Goal: Register for event/course

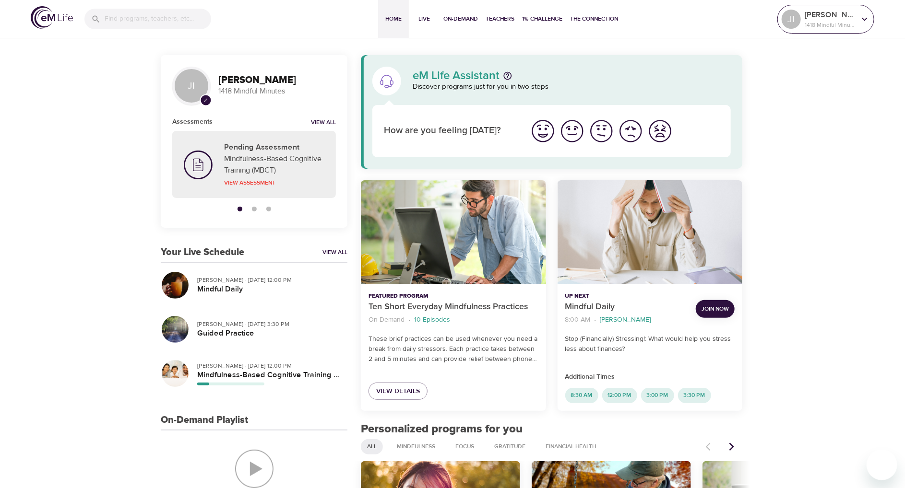
click at [866, 18] on icon at bounding box center [864, 18] width 5 height 3
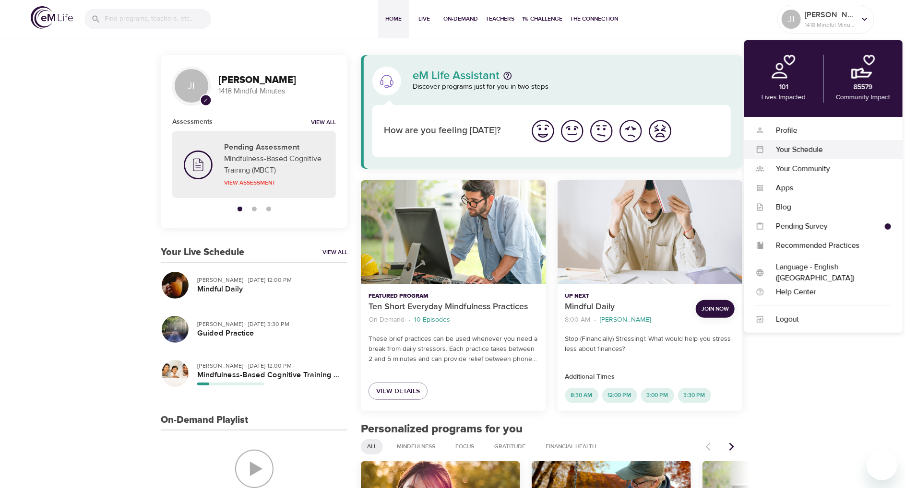
click at [816, 149] on div "Your Schedule" at bounding box center [827, 149] width 127 height 11
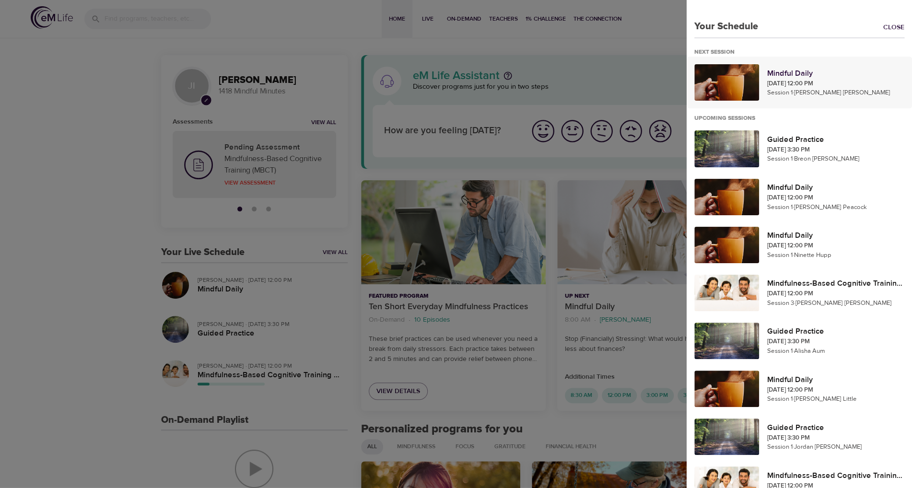
click at [832, 81] on p "[DATE] 12:00 PM" at bounding box center [836, 84] width 138 height 10
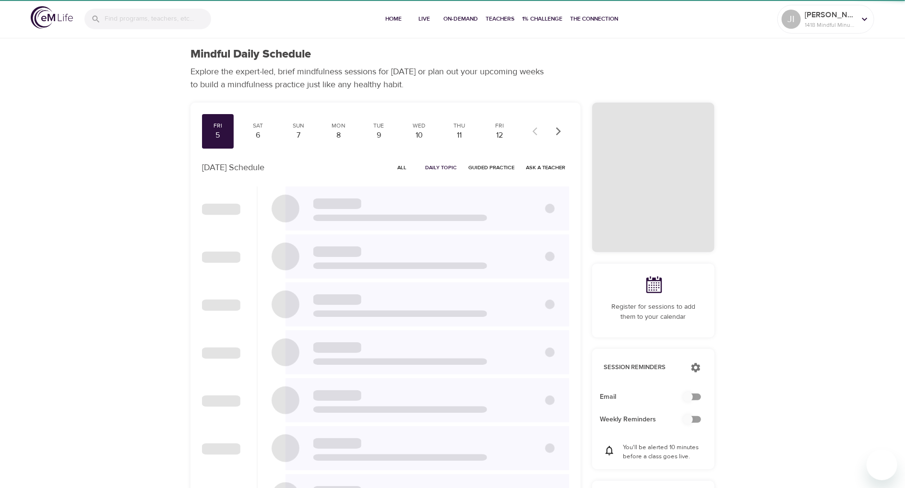
checkbox input "true"
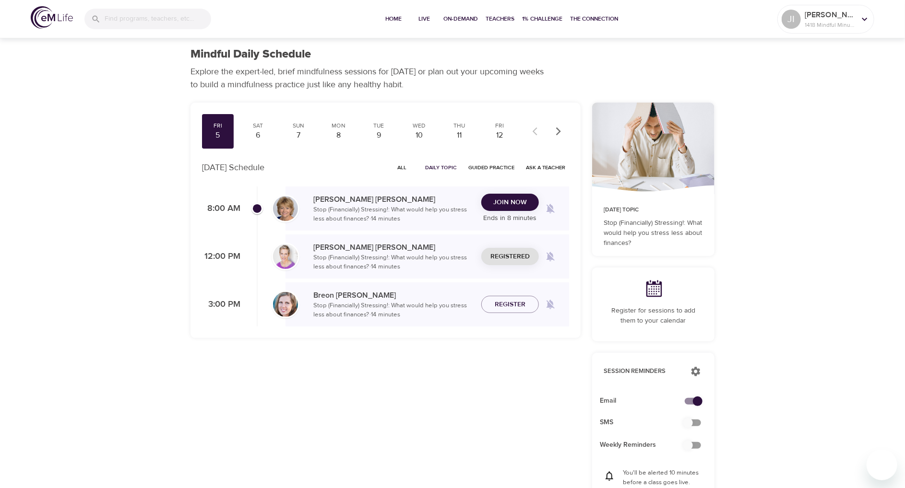
click at [652, 289] on icon at bounding box center [653, 288] width 19 height 19
click at [514, 309] on span "Register" at bounding box center [510, 305] width 31 height 12
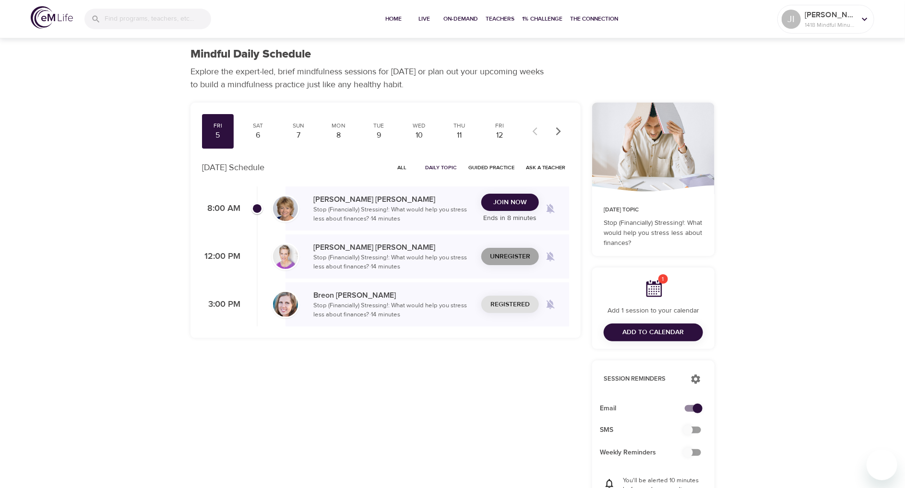
click at [510, 251] on span "Unregister" at bounding box center [510, 257] width 40 height 12
click at [512, 256] on span "Register" at bounding box center [510, 257] width 31 height 12
click at [512, 258] on span "Unregister" at bounding box center [510, 257] width 40 height 12
click at [338, 135] on div "8" at bounding box center [339, 135] width 24 height 11
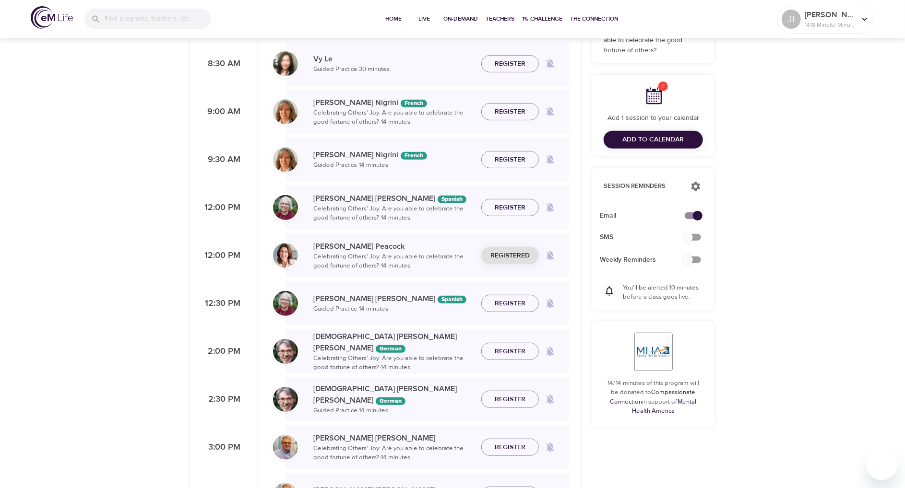
scroll to position [192, 0]
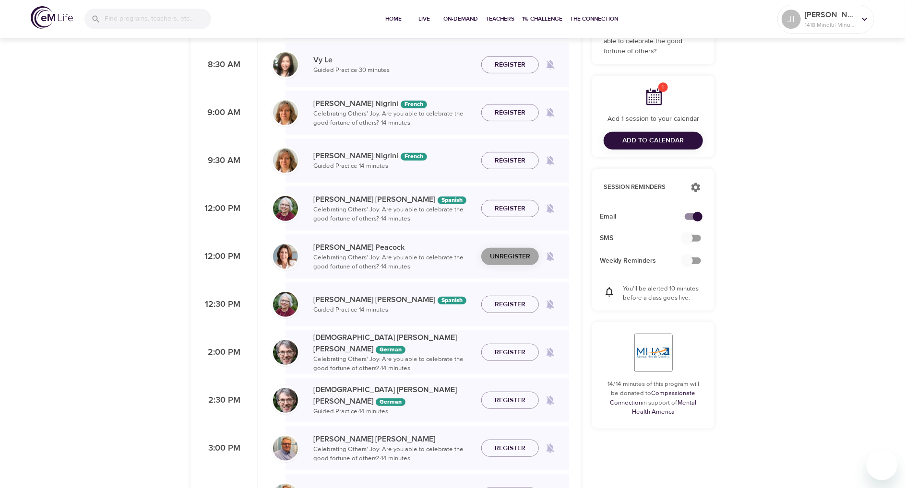
click at [514, 257] on span "Unregister" at bounding box center [510, 257] width 40 height 12
click at [514, 257] on div "Registered" at bounding box center [510, 257] width 58 height 18
click at [514, 257] on span "Register" at bounding box center [510, 257] width 31 height 12
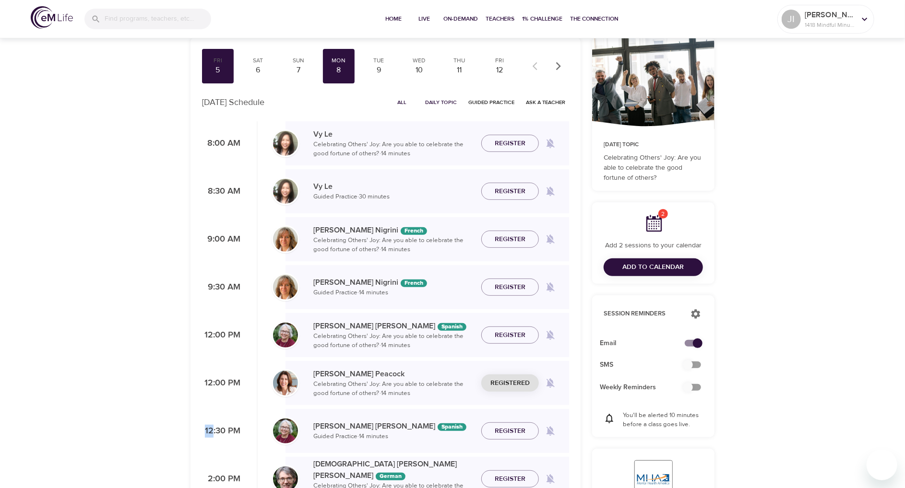
scroll to position [48, 0]
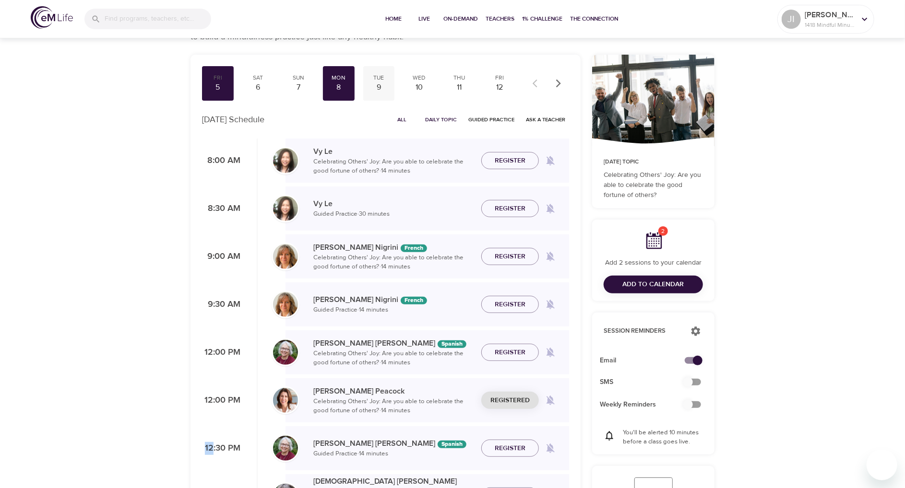
click at [383, 88] on div "9" at bounding box center [379, 87] width 24 height 11
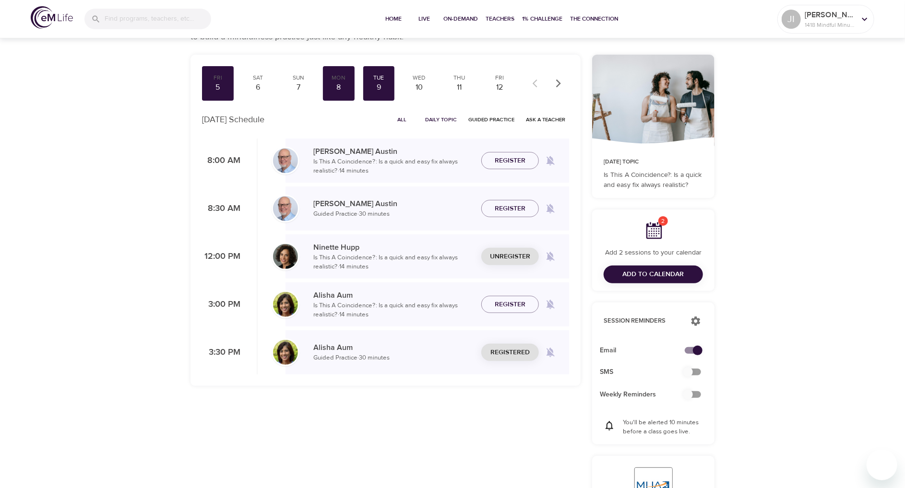
click at [521, 255] on span "Unregister" at bounding box center [510, 257] width 40 height 12
click at [521, 255] on span "Register" at bounding box center [510, 257] width 31 height 12
click at [516, 352] on span "Unregister" at bounding box center [510, 353] width 40 height 12
click at [516, 352] on span "Register" at bounding box center [510, 353] width 31 height 12
click at [413, 84] on div "10" at bounding box center [419, 87] width 24 height 11
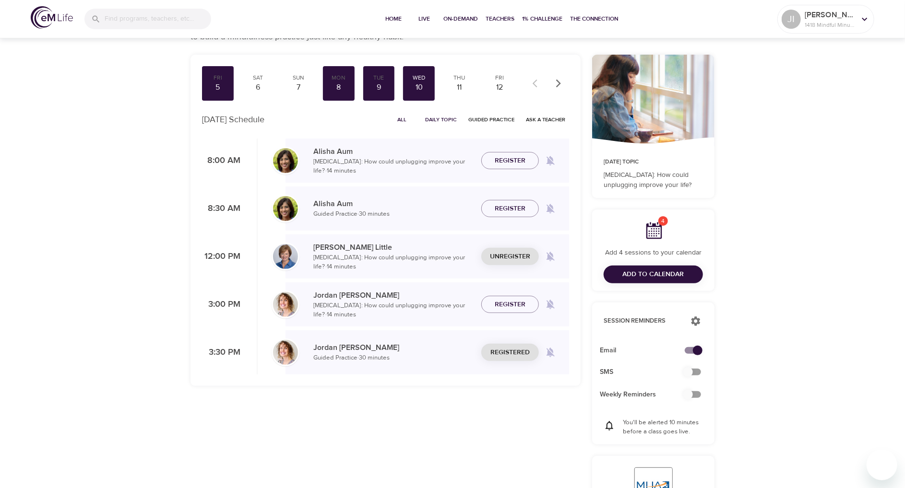
click at [504, 258] on span "Unregister" at bounding box center [510, 257] width 40 height 12
click at [504, 258] on span "Register" at bounding box center [510, 257] width 31 height 12
click at [516, 357] on span "Unregister" at bounding box center [510, 353] width 40 height 12
click at [515, 352] on span "Register" at bounding box center [510, 353] width 31 height 12
click at [462, 87] on div "11" at bounding box center [459, 87] width 24 height 11
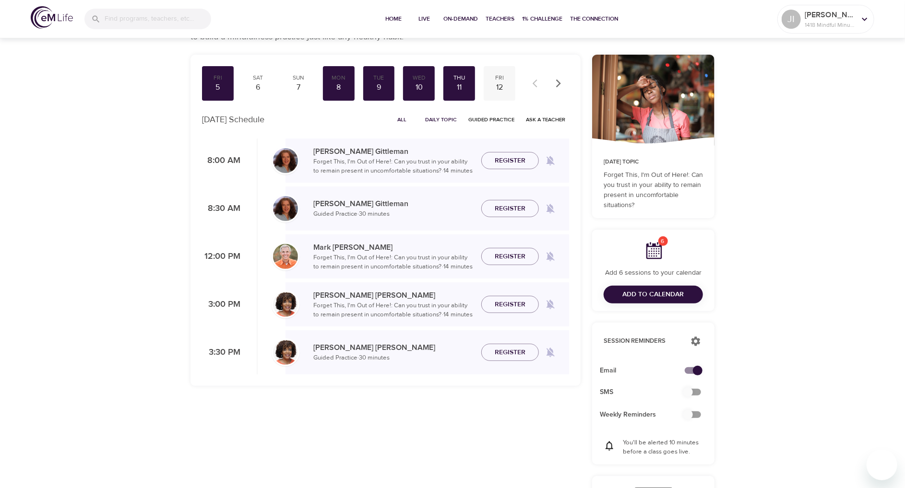
click at [489, 83] on div "12" at bounding box center [499, 87] width 24 height 11
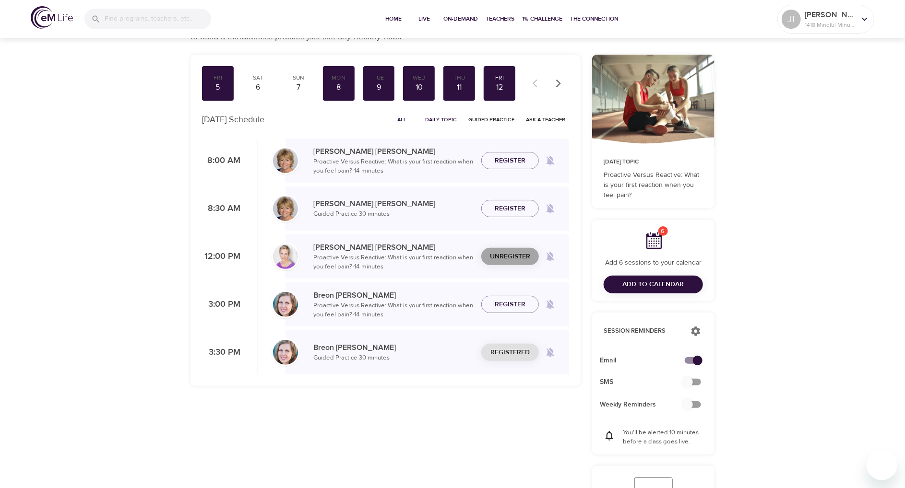
click at [526, 257] on span "Unregister" at bounding box center [510, 257] width 40 height 12
click at [514, 258] on span "Register" at bounding box center [510, 257] width 31 height 12
click at [505, 352] on span "Unregister" at bounding box center [510, 353] width 40 height 12
click at [505, 354] on span "Register" at bounding box center [510, 353] width 31 height 12
click at [556, 85] on icon "button" at bounding box center [559, 84] width 10 height 10
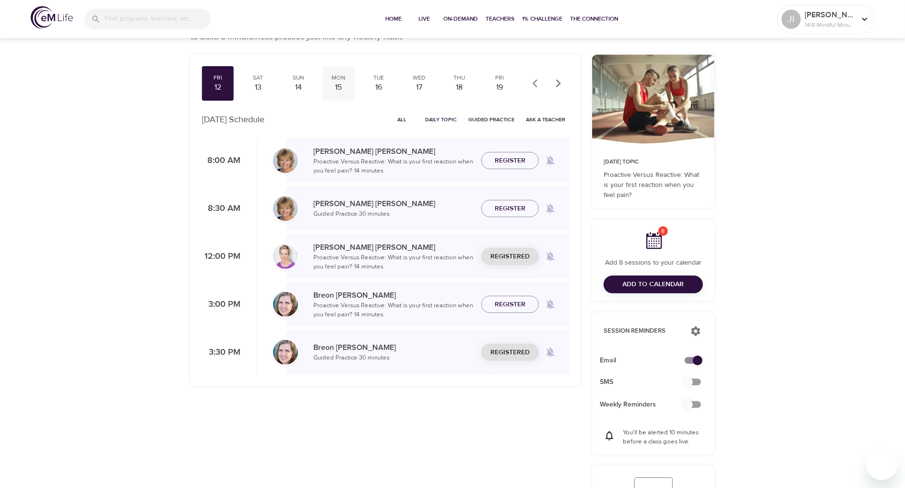
click at [346, 82] on div "15" at bounding box center [339, 87] width 24 height 11
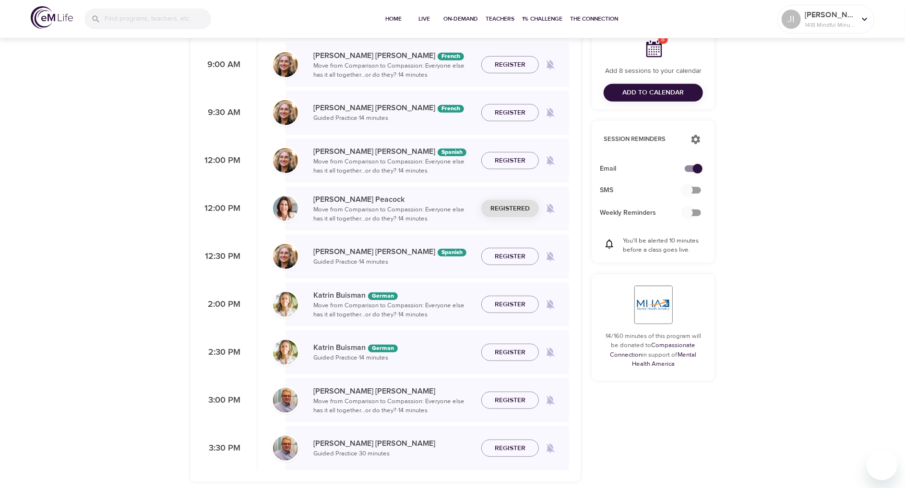
scroll to position [336, 0]
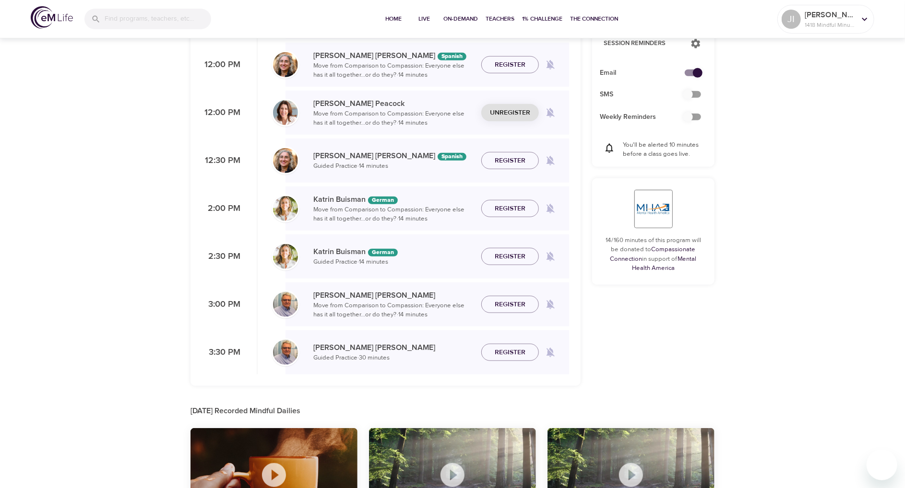
click at [510, 117] on span "Unregister" at bounding box center [510, 113] width 40 height 12
click at [513, 111] on span "Register" at bounding box center [510, 113] width 31 height 12
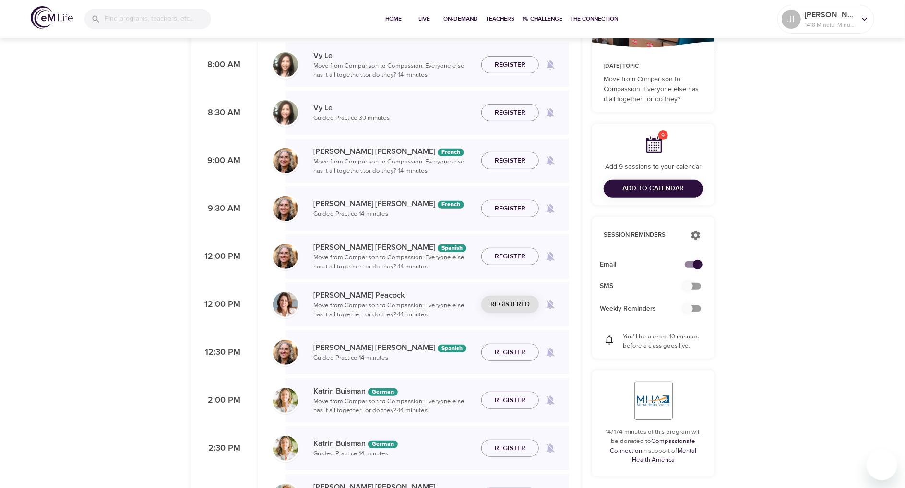
scroll to position [0, 0]
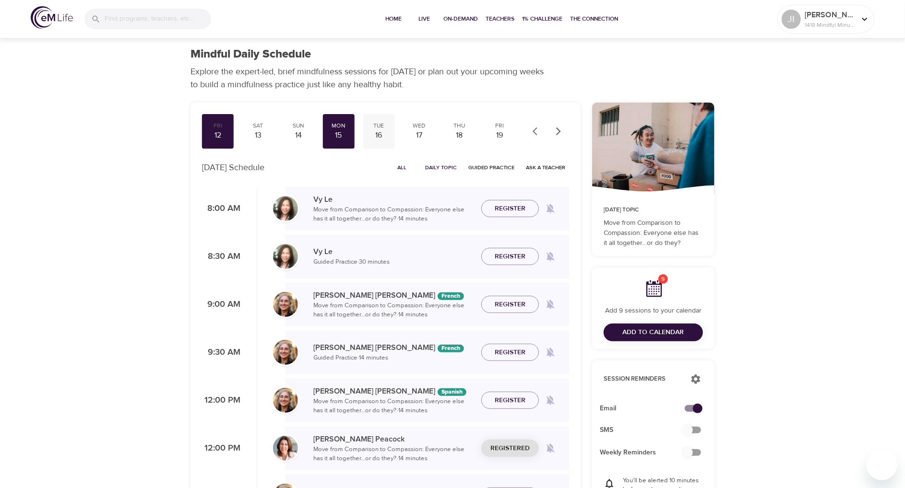
click at [375, 132] on div "16" at bounding box center [379, 135] width 24 height 11
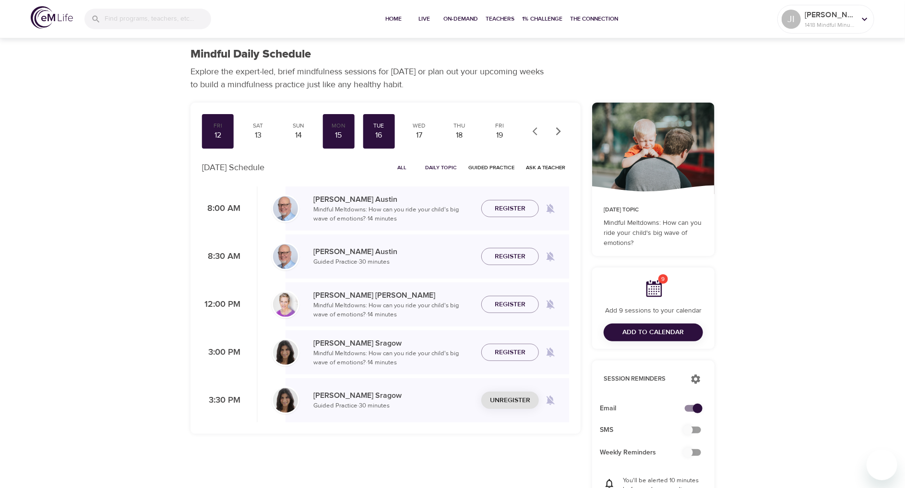
click at [513, 404] on span "Unregister" at bounding box center [510, 401] width 40 height 12
click at [513, 404] on span "Register" at bounding box center [510, 401] width 31 height 12
click at [420, 139] on div "17" at bounding box center [419, 135] width 24 height 11
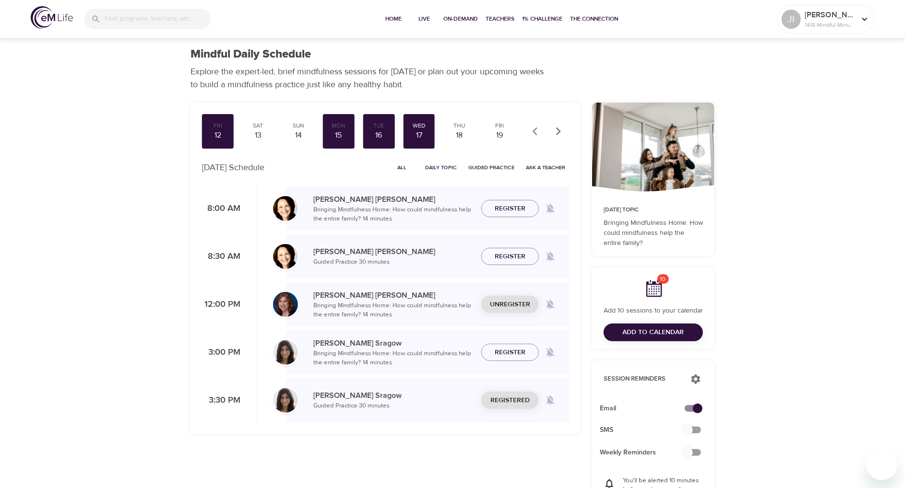
click at [514, 305] on span "Unregister" at bounding box center [510, 305] width 40 height 12
click at [514, 305] on span "Register" at bounding box center [510, 305] width 31 height 12
click at [503, 397] on span "Unregister" at bounding box center [510, 401] width 40 height 12
click at [503, 398] on span "Register" at bounding box center [510, 401] width 31 height 12
click at [457, 130] on div "Thu 18" at bounding box center [459, 131] width 32 height 35
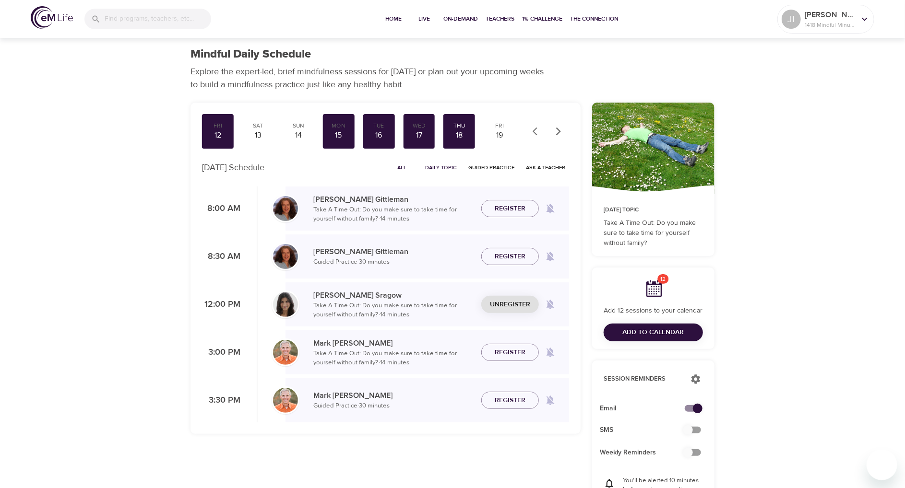
click at [521, 301] on span "Unregister" at bounding box center [510, 305] width 40 height 12
click at [521, 305] on span "Register" at bounding box center [510, 305] width 31 height 12
click at [499, 132] on div "19" at bounding box center [499, 135] width 24 height 11
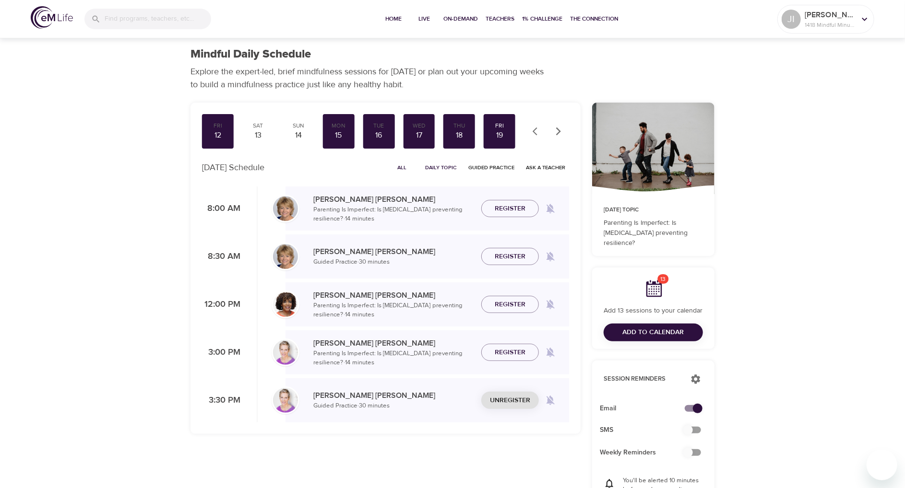
click at [520, 404] on span "Unregister" at bounding box center [510, 401] width 40 height 12
click at [520, 402] on span "Register" at bounding box center [510, 401] width 31 height 12
click at [555, 128] on icon "button" at bounding box center [559, 132] width 10 height 10
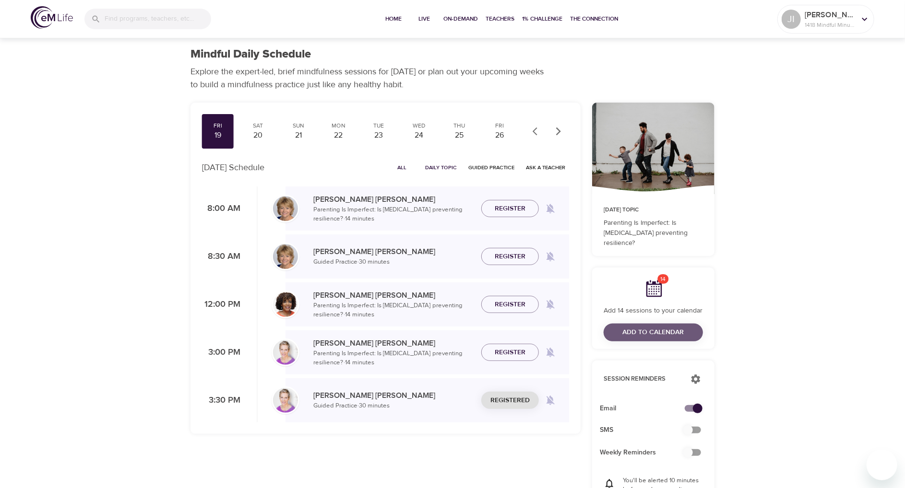
click at [669, 332] on span "Add to Calendar" at bounding box center [653, 333] width 61 height 12
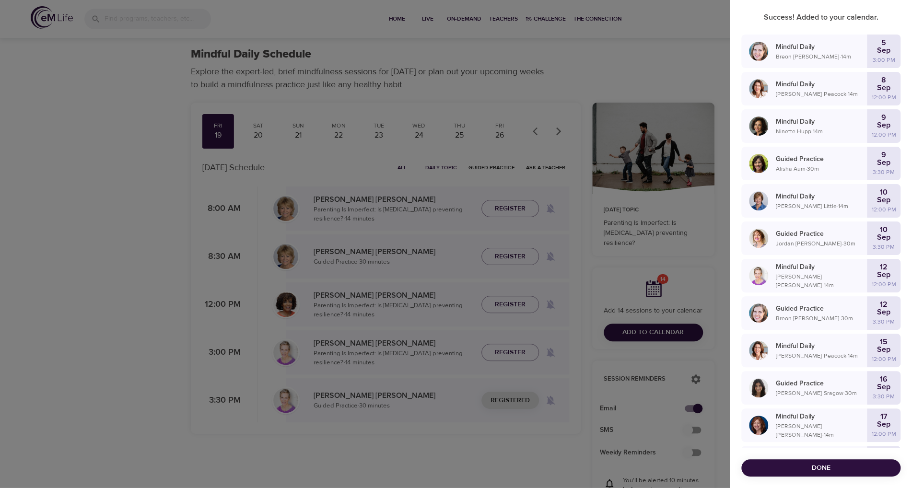
click at [820, 466] on span "Done" at bounding box center [821, 468] width 144 height 12
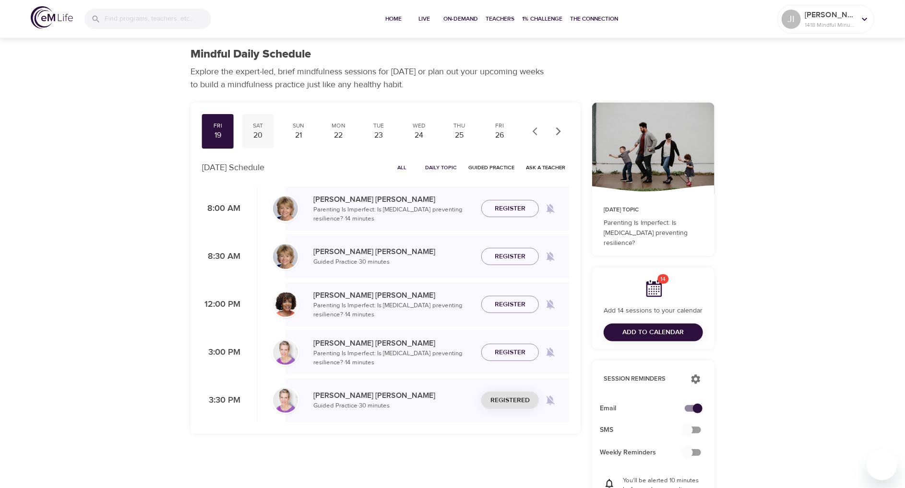
click at [258, 134] on div "20" at bounding box center [258, 135] width 24 height 11
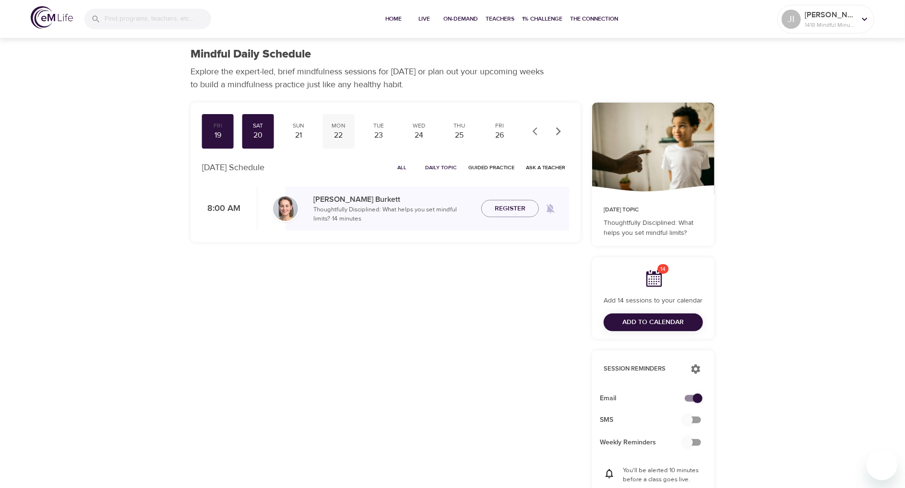
click at [345, 135] on div "22" at bounding box center [339, 135] width 24 height 11
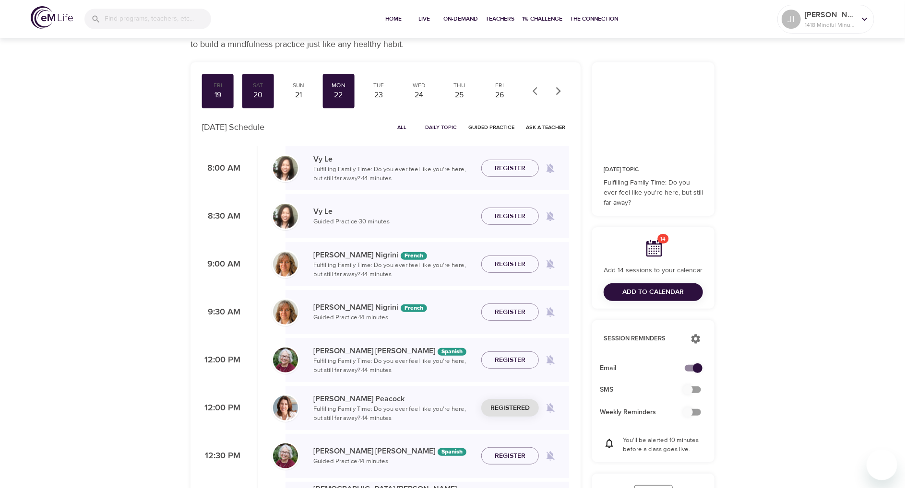
scroll to position [144, 0]
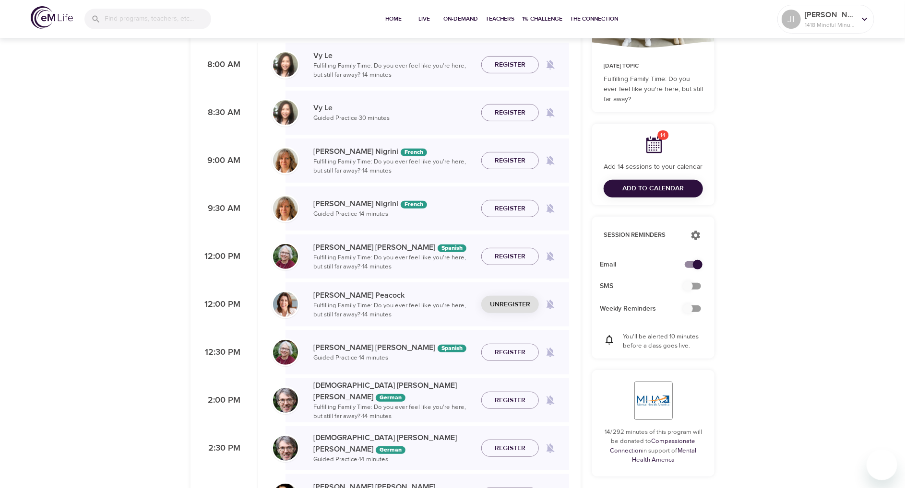
click at [521, 304] on span "Unregister" at bounding box center [510, 305] width 40 height 12
click at [519, 304] on span "Register" at bounding box center [510, 305] width 31 height 12
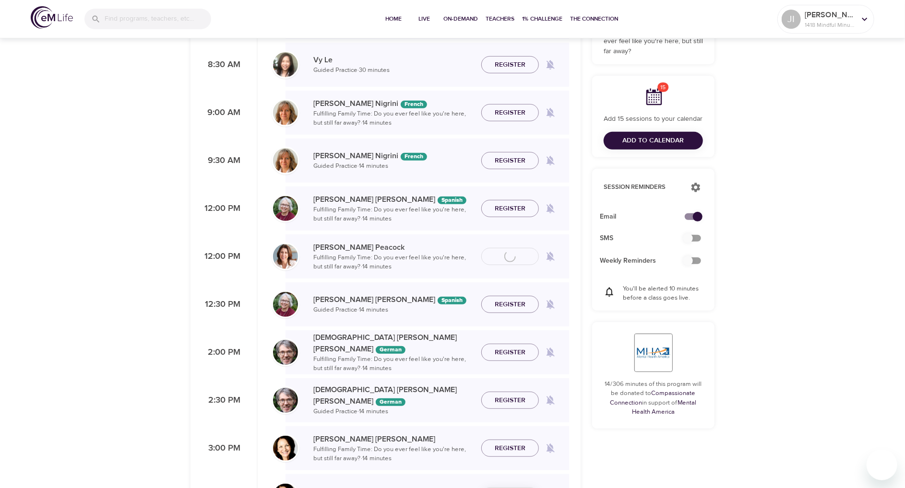
scroll to position [384, 0]
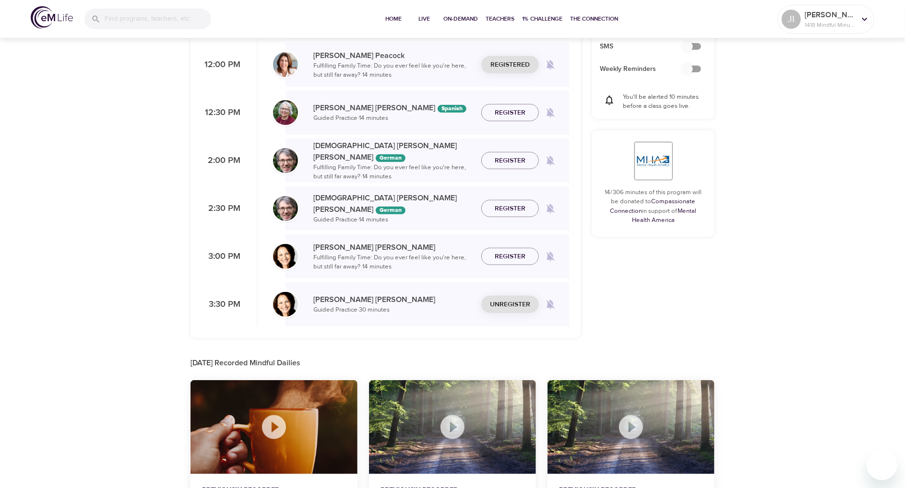
click at [518, 309] on span "Unregister" at bounding box center [510, 305] width 40 height 12
click at [517, 306] on span "Register" at bounding box center [510, 305] width 31 height 12
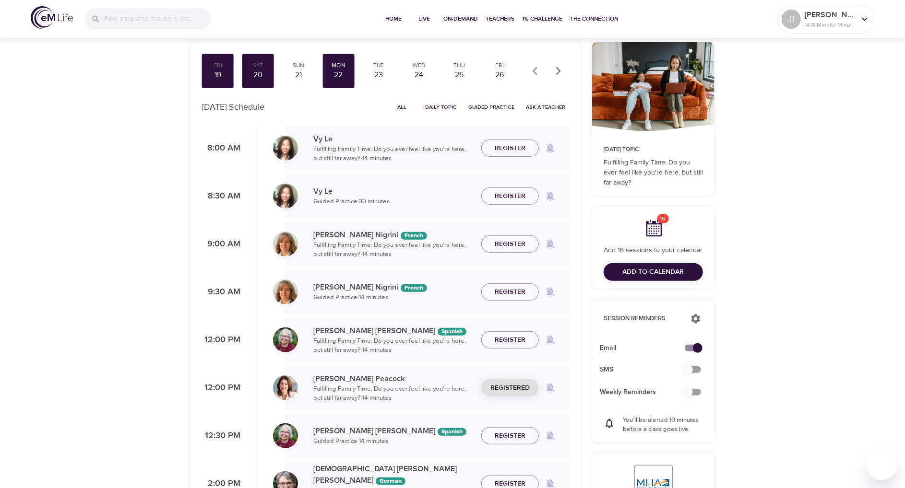
scroll to position [0, 0]
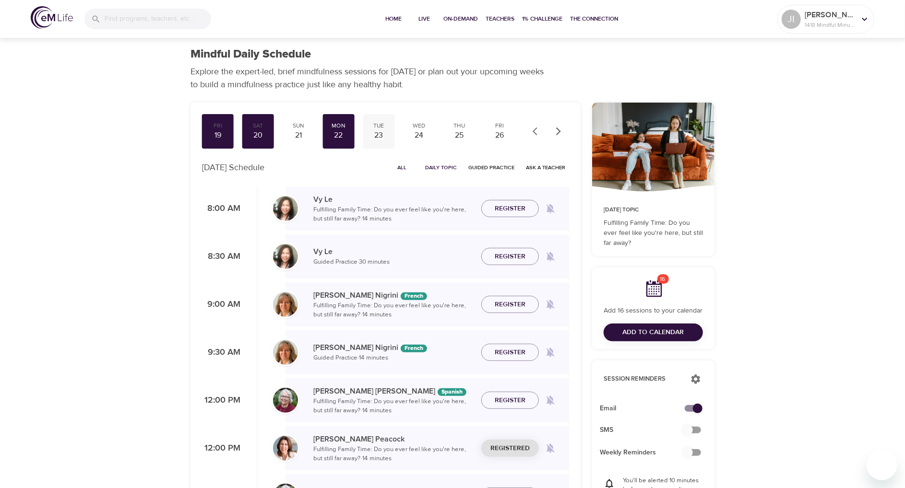
click at [382, 139] on div "23" at bounding box center [379, 135] width 24 height 11
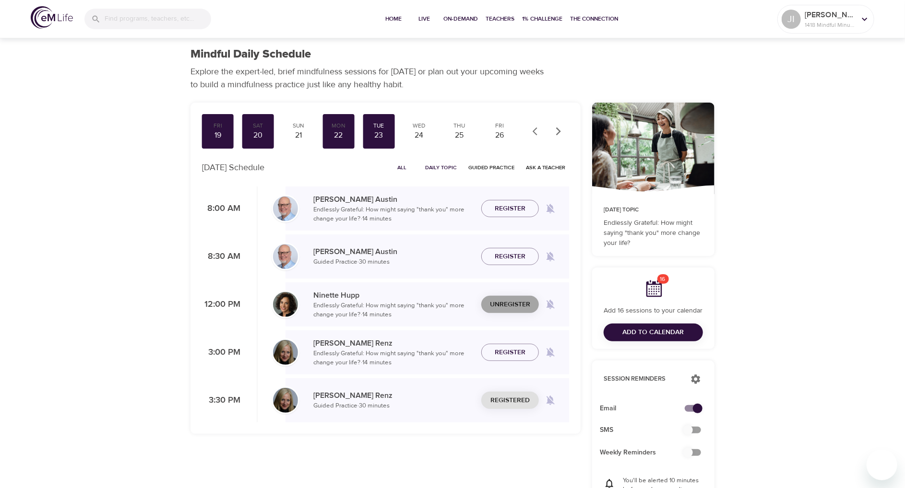
click at [503, 302] on span "Unregister" at bounding box center [510, 305] width 40 height 12
click at [502, 302] on span "Register" at bounding box center [510, 305] width 31 height 12
click at [512, 399] on span "Unregister" at bounding box center [510, 401] width 40 height 12
click at [424, 131] on div "24" at bounding box center [419, 135] width 24 height 11
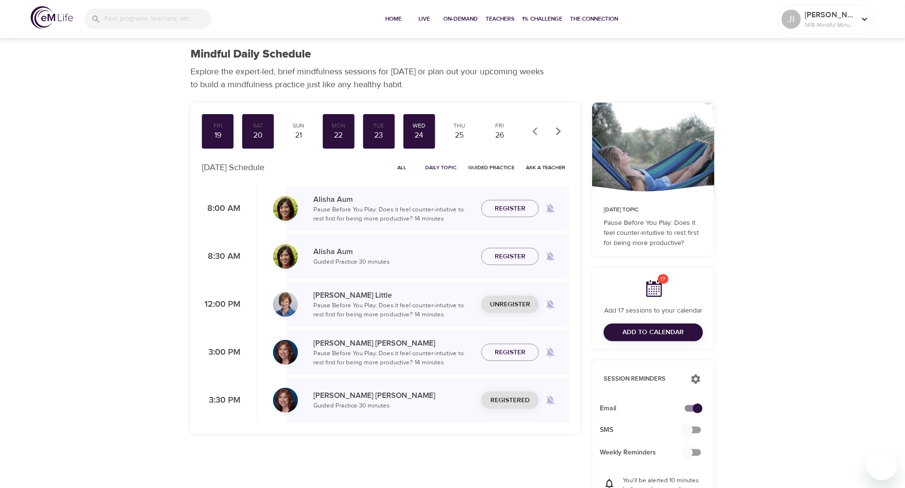
click at [512, 303] on span "Unregister" at bounding box center [510, 305] width 40 height 12
click at [512, 303] on span "Register" at bounding box center [510, 305] width 31 height 12
click at [512, 400] on span "Unregister" at bounding box center [510, 401] width 40 height 12
click at [512, 400] on span "Register" at bounding box center [510, 401] width 31 height 12
click at [456, 133] on div "25" at bounding box center [459, 135] width 24 height 11
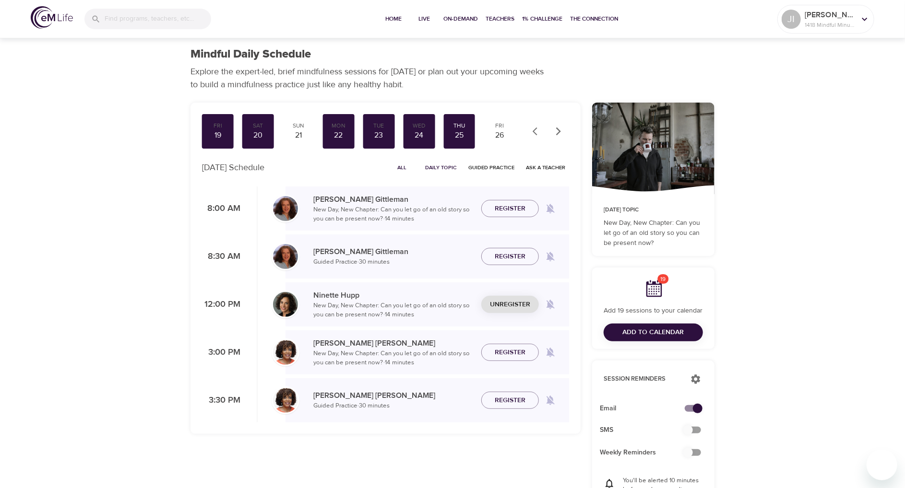
click at [517, 302] on span "Unregister" at bounding box center [510, 305] width 40 height 12
click at [517, 302] on span "Register" at bounding box center [510, 305] width 31 height 12
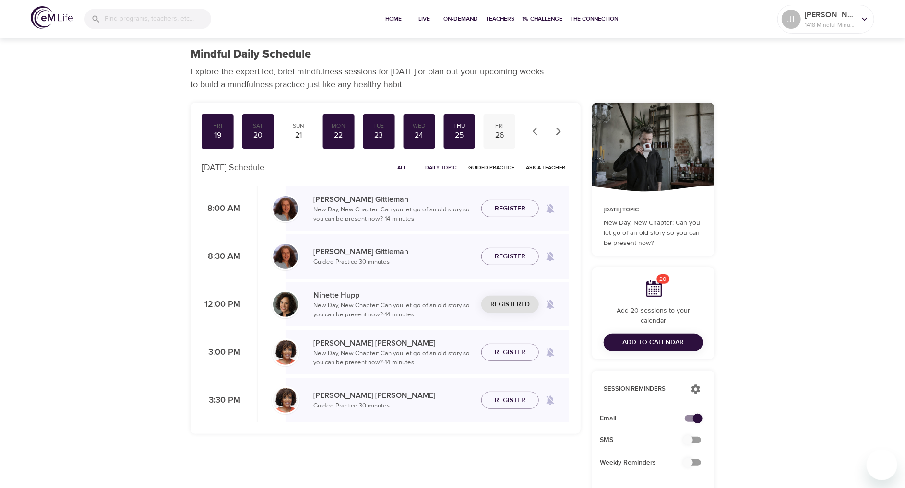
click at [501, 137] on div "26" at bounding box center [499, 135] width 24 height 11
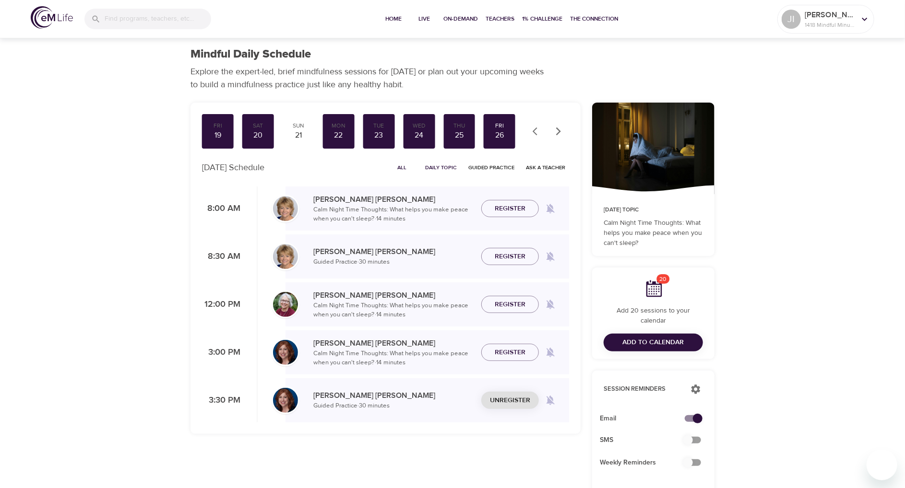
click at [505, 403] on span "Unregister" at bounding box center [510, 401] width 40 height 12
click at [509, 402] on span "Register" at bounding box center [510, 401] width 31 height 12
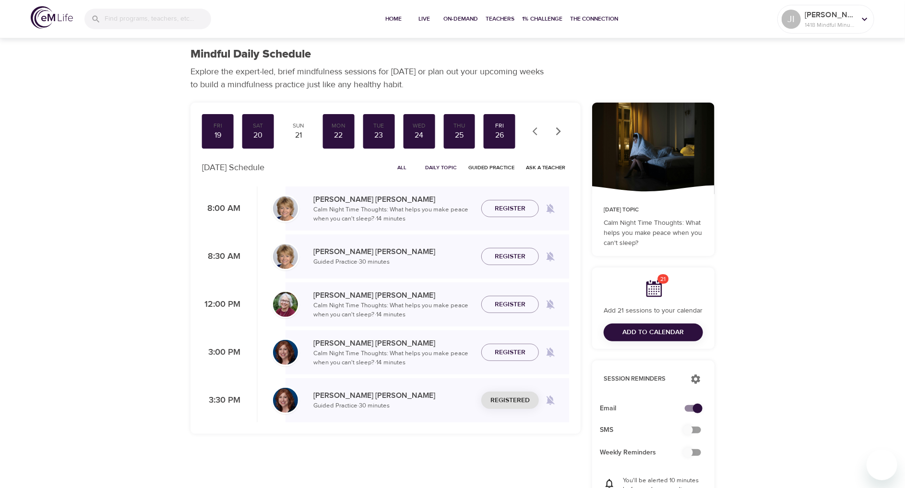
click at [563, 127] on button "button" at bounding box center [558, 131] width 21 height 21
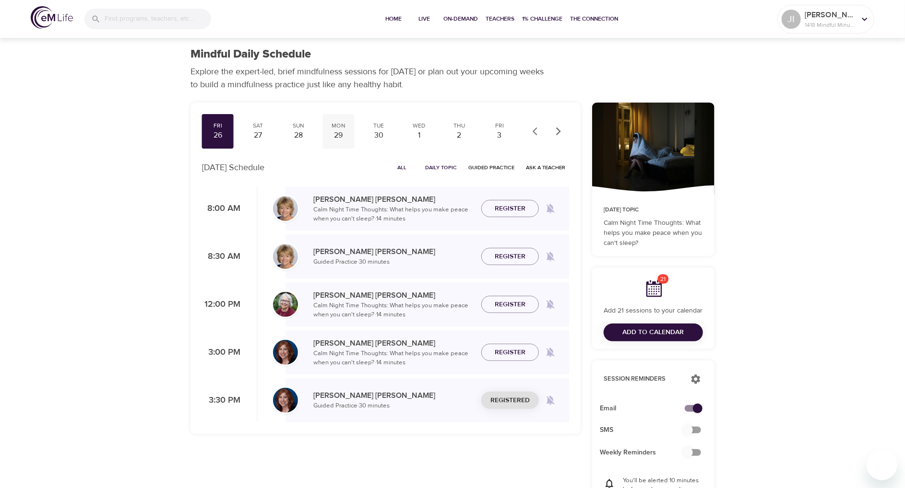
click at [336, 137] on div "29" at bounding box center [339, 135] width 24 height 11
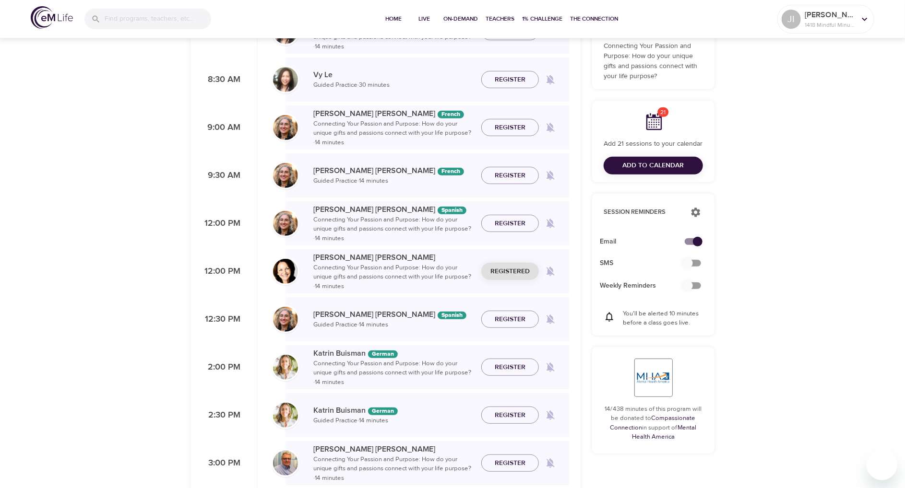
scroll to position [192, 0]
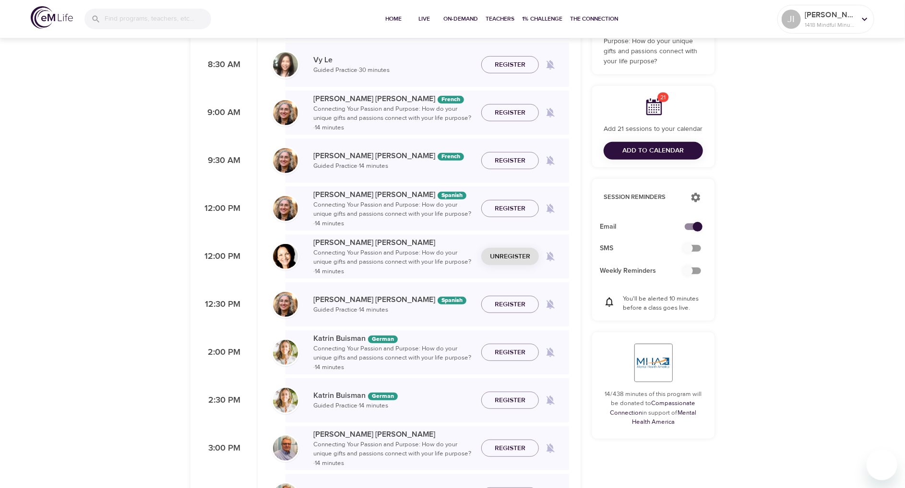
click at [513, 255] on span "Unregister" at bounding box center [510, 257] width 40 height 12
click at [513, 255] on span "Register" at bounding box center [510, 257] width 31 height 12
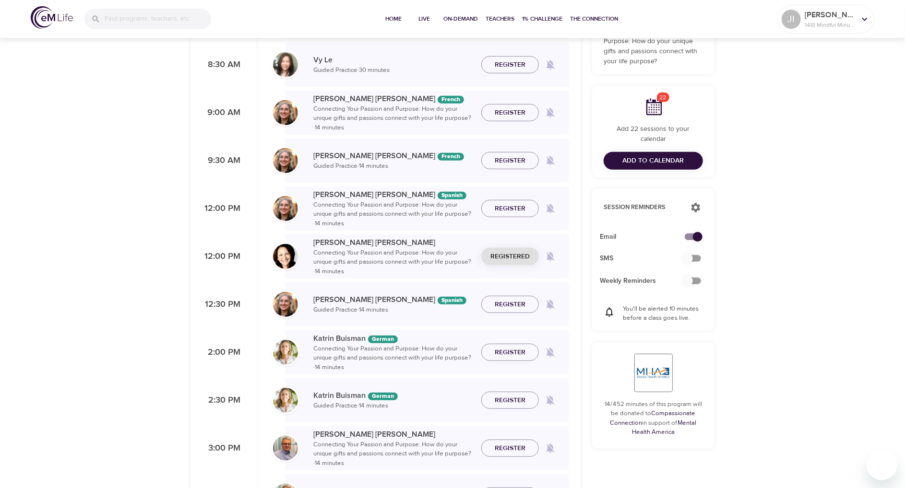
scroll to position [0, 0]
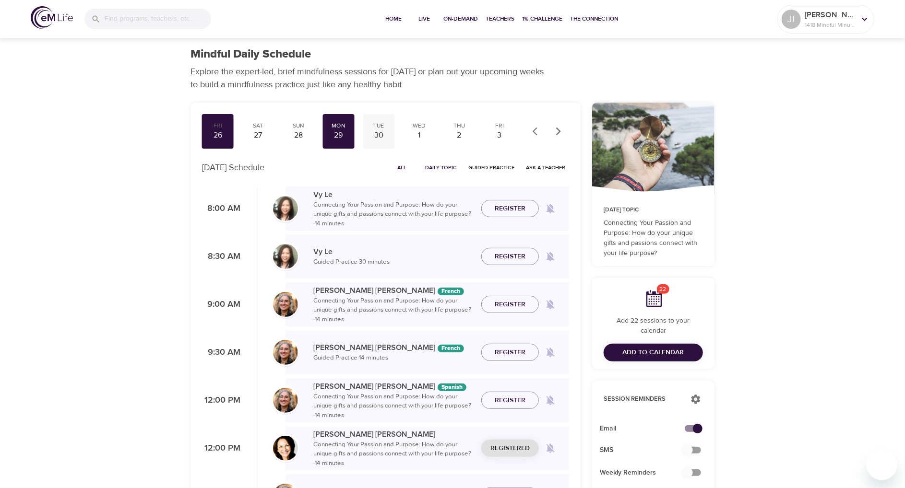
click at [384, 133] on div "30" at bounding box center [379, 135] width 24 height 11
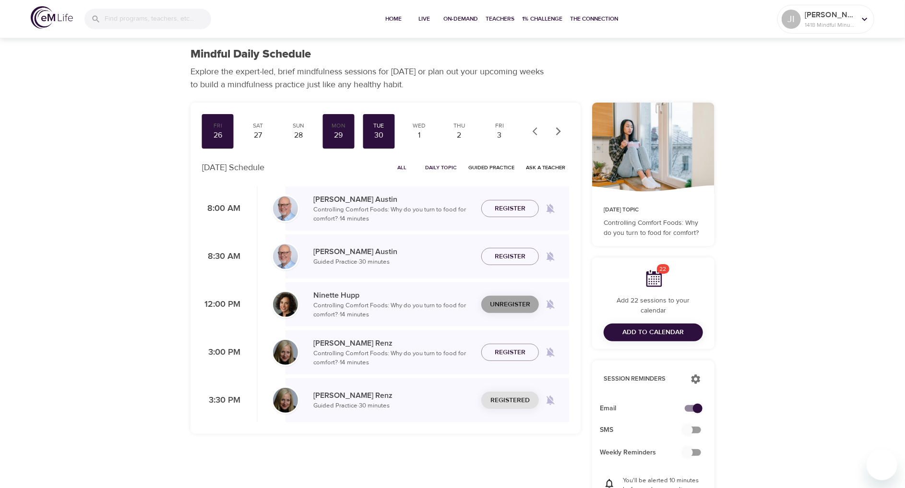
click at [507, 299] on span "Unregister" at bounding box center [510, 305] width 40 height 12
click at [506, 304] on span "Register" at bounding box center [510, 305] width 31 height 12
click at [507, 402] on span "Unregister" at bounding box center [510, 401] width 40 height 12
click at [507, 402] on div "Registered" at bounding box center [510, 401] width 58 height 18
click at [507, 402] on span "Register" at bounding box center [510, 401] width 31 height 12
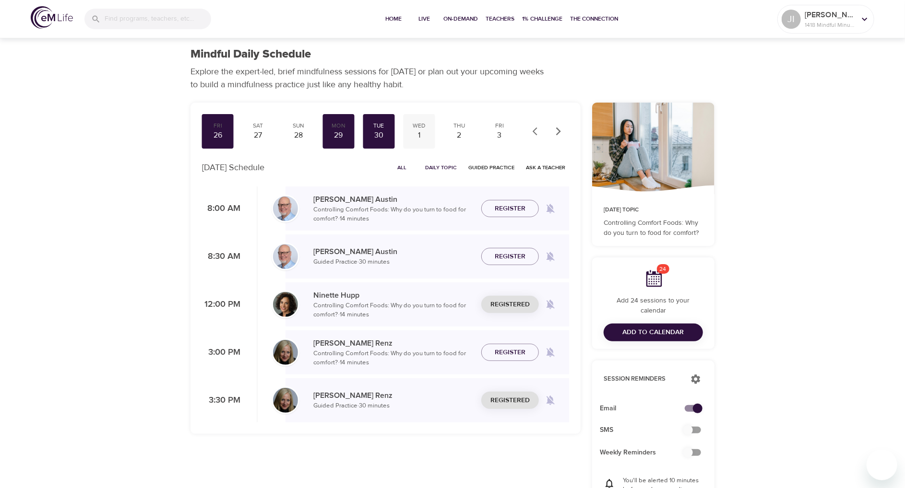
click at [416, 129] on div "Wed" at bounding box center [419, 126] width 24 height 8
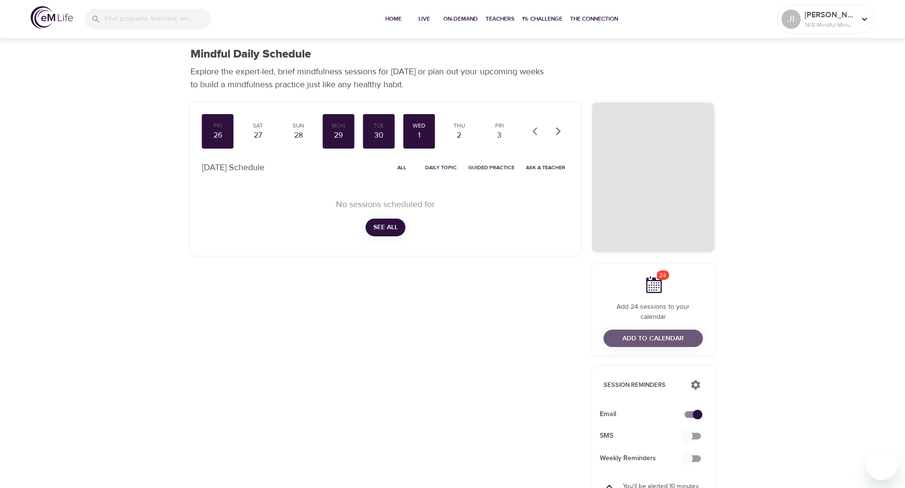
click at [654, 333] on span "Add to Calendar" at bounding box center [653, 339] width 61 height 12
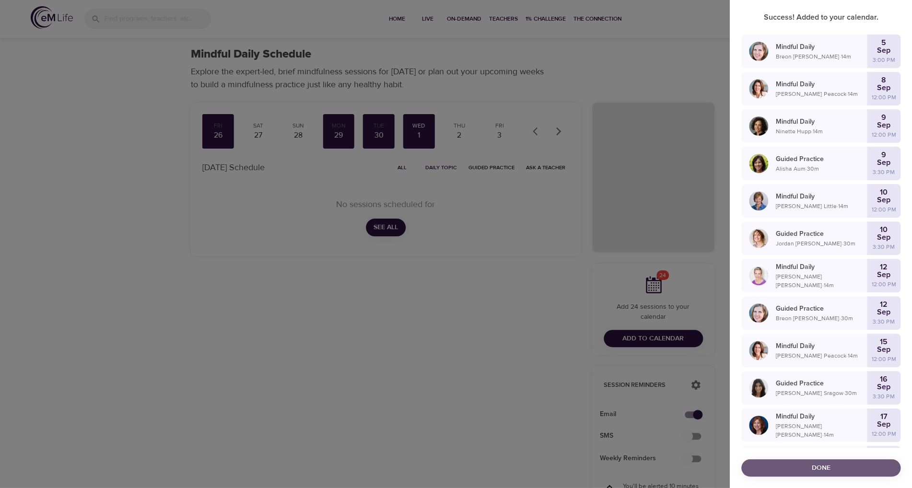
click at [842, 465] on span "Done" at bounding box center [821, 468] width 144 height 12
